Goal: Transaction & Acquisition: Purchase product/service

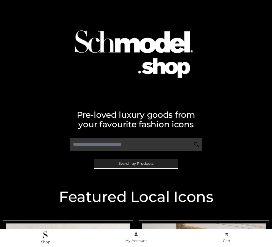
click at [136, 163] on span "Search by Products" at bounding box center [135, 164] width 35 height 4
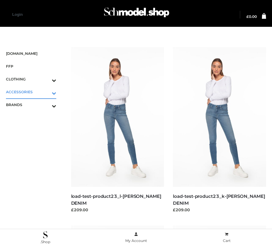
click at [46, 92] on icon "Toggle Submenu" at bounding box center [23, 93] width 67 height 7
click at [34, 104] on span "BAGS" at bounding box center [34, 104] width 44 height 7
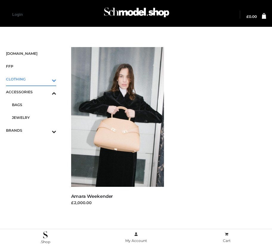
click at [46, 79] on icon "Toggle Submenu" at bounding box center [23, 80] width 67 height 7
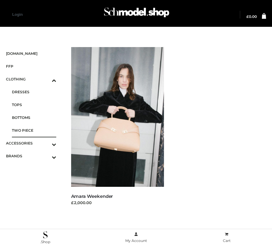
click at [34, 130] on span "TWO PIECE" at bounding box center [34, 130] width 44 height 7
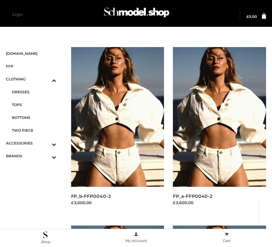
scroll to position [502, 0]
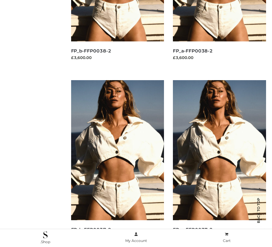
click at [117, 163] on img at bounding box center [117, 150] width 93 height 140
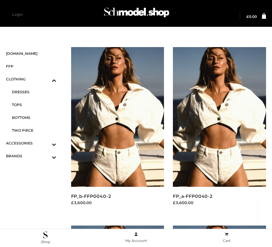
scroll to position [858, 0]
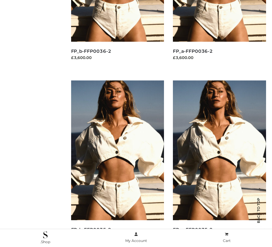
click at [117, 163] on img at bounding box center [117, 150] width 93 height 140
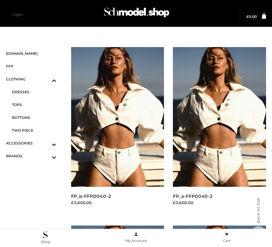
scroll to position [680, 0]
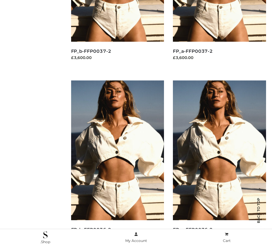
click at [117, 163] on img at bounding box center [117, 150] width 93 height 140
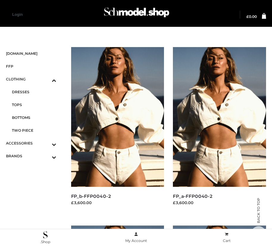
scroll to position [502, 0]
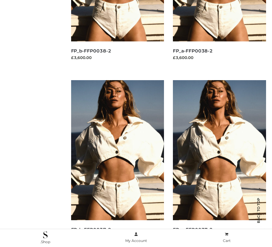
click at [219, 163] on img at bounding box center [219, 150] width 93 height 140
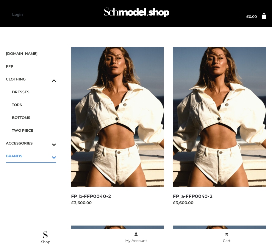
click at [46, 156] on icon "Toggle Submenu" at bounding box center [23, 157] width 67 height 7
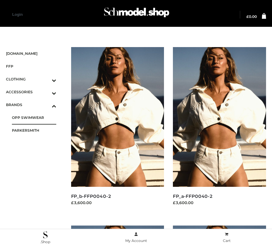
click at [34, 117] on span "OPP SWIMWEAR" at bounding box center [34, 117] width 44 height 7
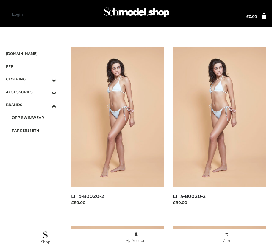
scroll to position [502, 0]
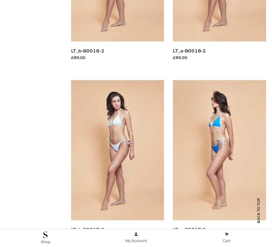
click at [219, 163] on img at bounding box center [219, 150] width 93 height 140
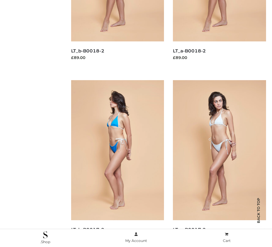
click at [117, 163] on img at bounding box center [117, 150] width 93 height 140
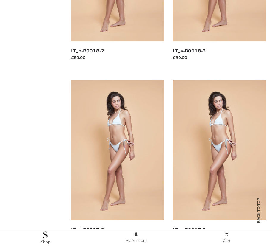
scroll to position [680, 0]
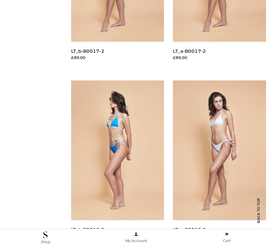
click at [117, 163] on img at bounding box center [117, 150] width 93 height 140
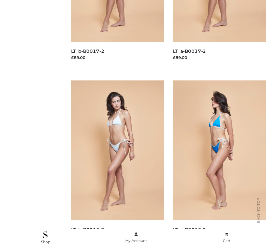
click at [219, 163] on img at bounding box center [219, 150] width 93 height 140
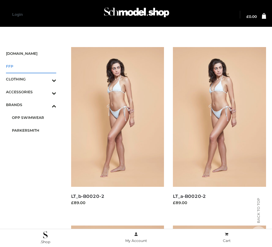
click at [31, 66] on span "FFP" at bounding box center [31, 66] width 50 height 7
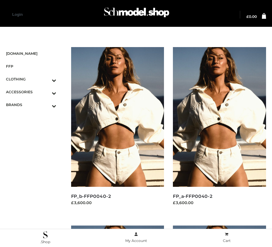
scroll to position [680, 0]
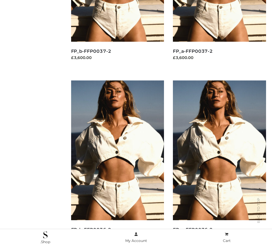
click at [117, 163] on img at bounding box center [117, 150] width 93 height 140
